Goal: Information Seeking & Learning: Understand process/instructions

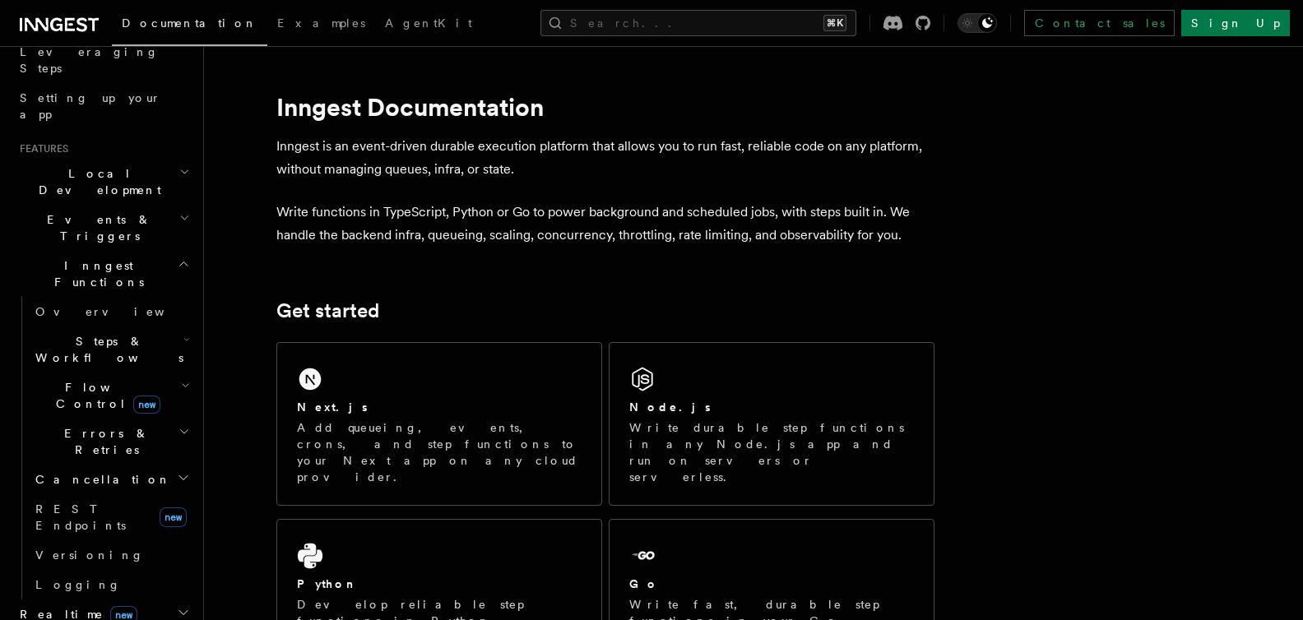
scroll to position [288, 0]
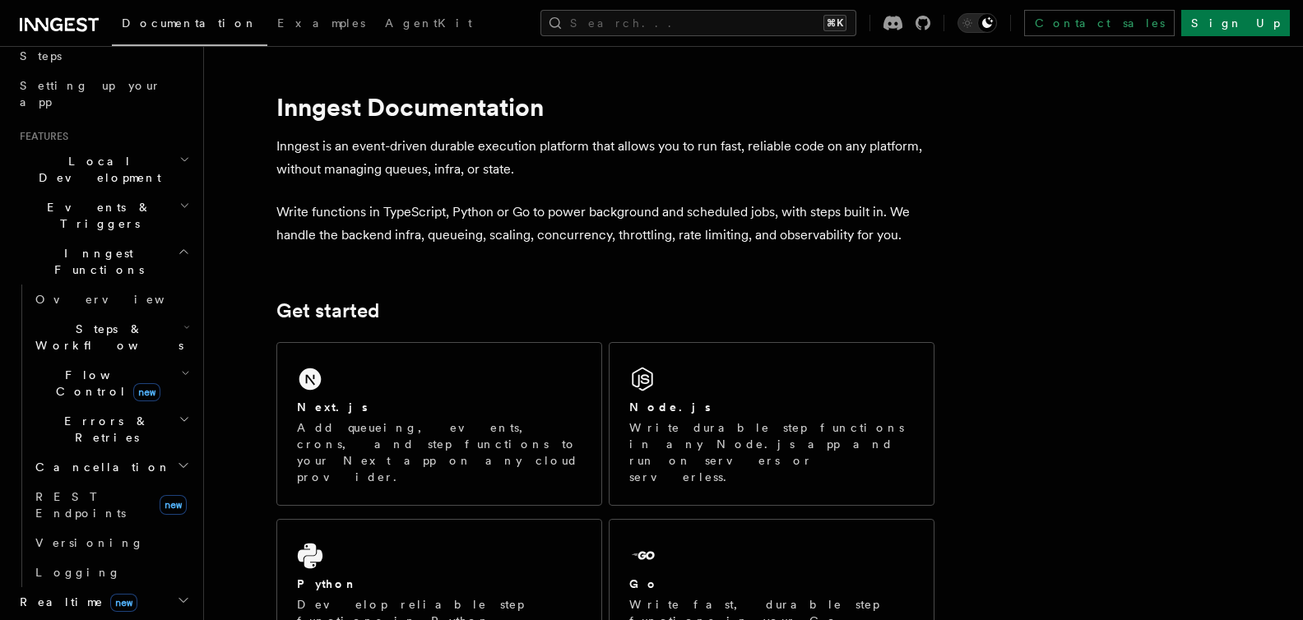
click at [91, 413] on span "Errors & Retries" at bounding box center [104, 429] width 150 height 33
click at [100, 482] on link "Retries" at bounding box center [118, 497] width 149 height 30
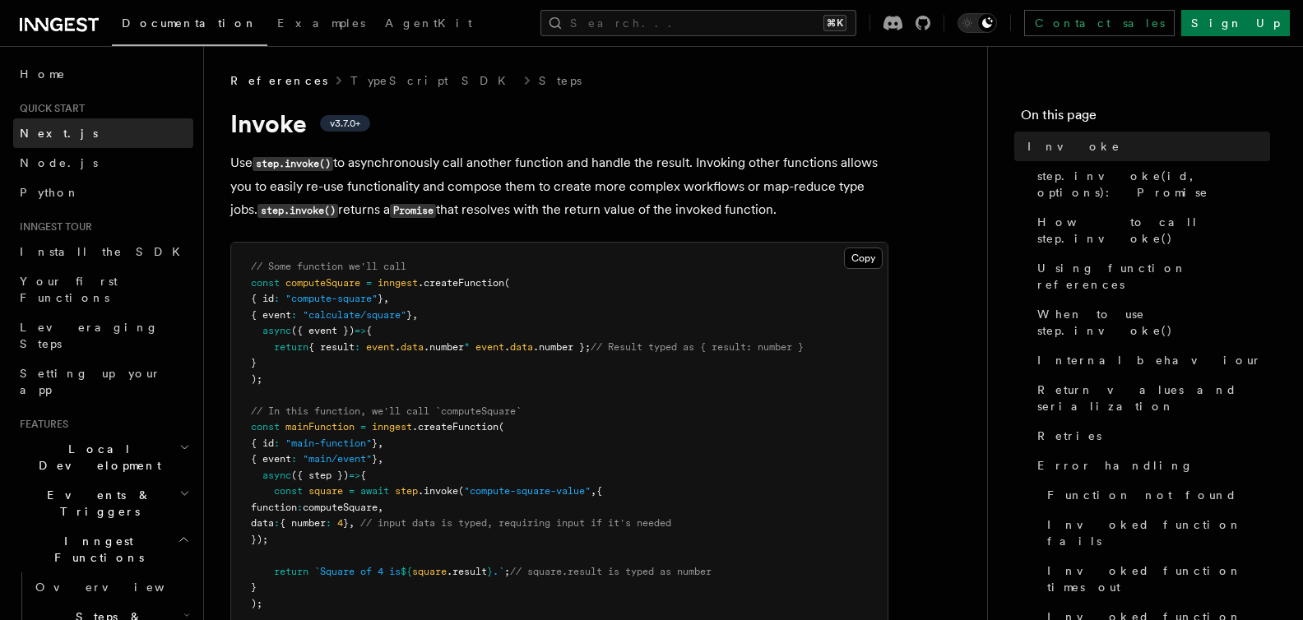
click at [77, 130] on link "Next.js" at bounding box center [103, 133] width 180 height 30
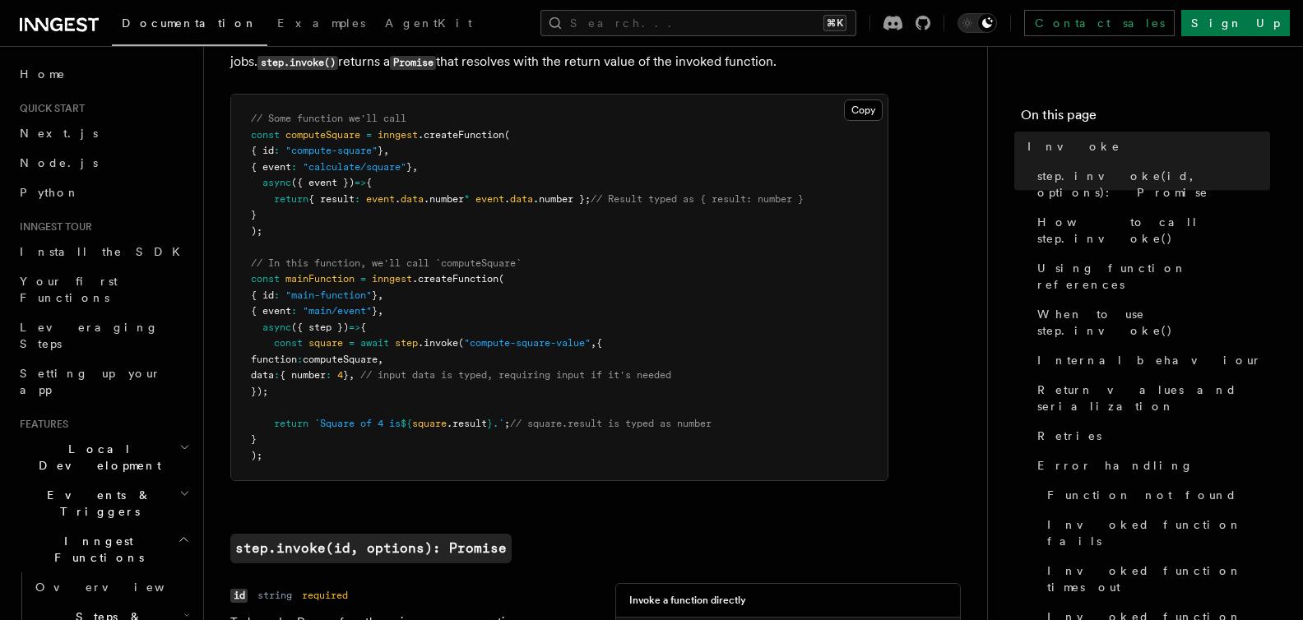
scroll to position [151, 0]
click at [583, 347] on pre "// Some function we'll call const computeSquare = inngest .createFunction ( { i…" at bounding box center [559, 285] width 656 height 386
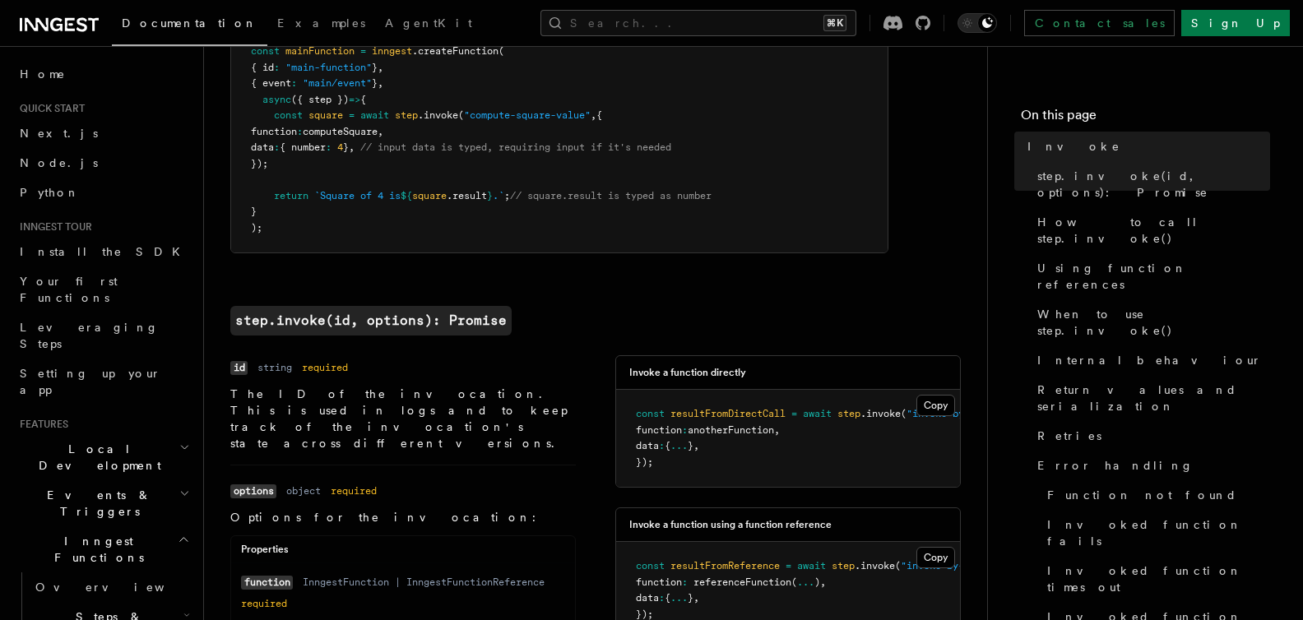
scroll to position [408, 0]
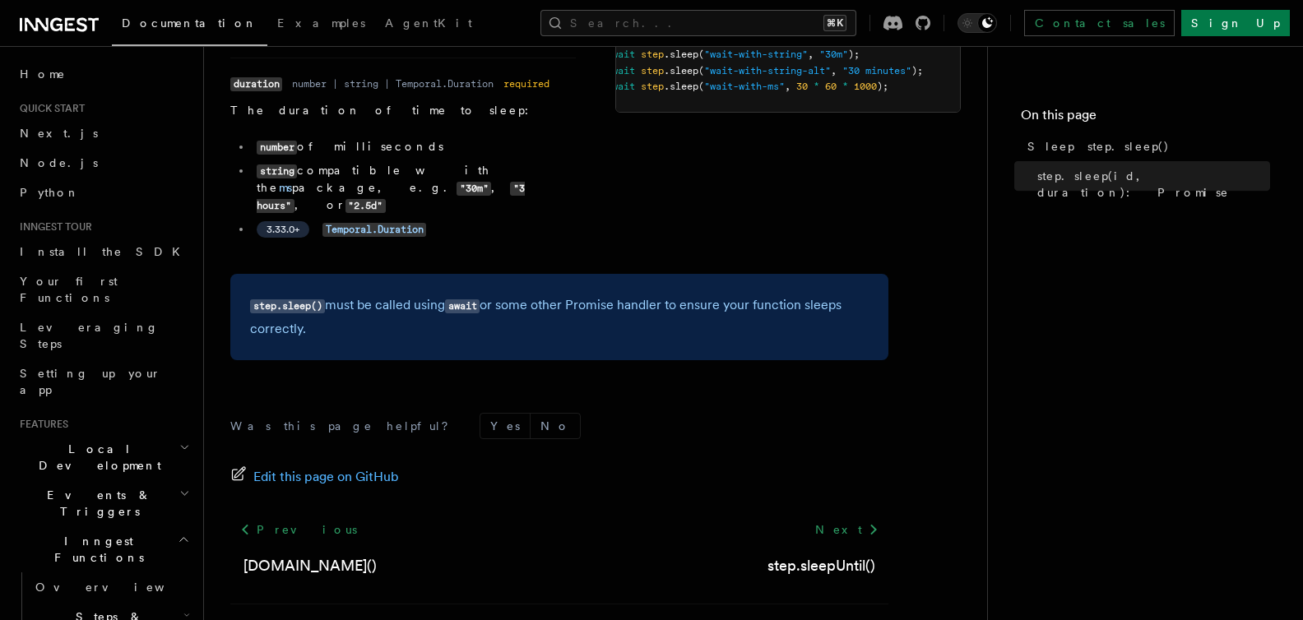
scroll to position [313, 0]
